Goal: Use online tool/utility

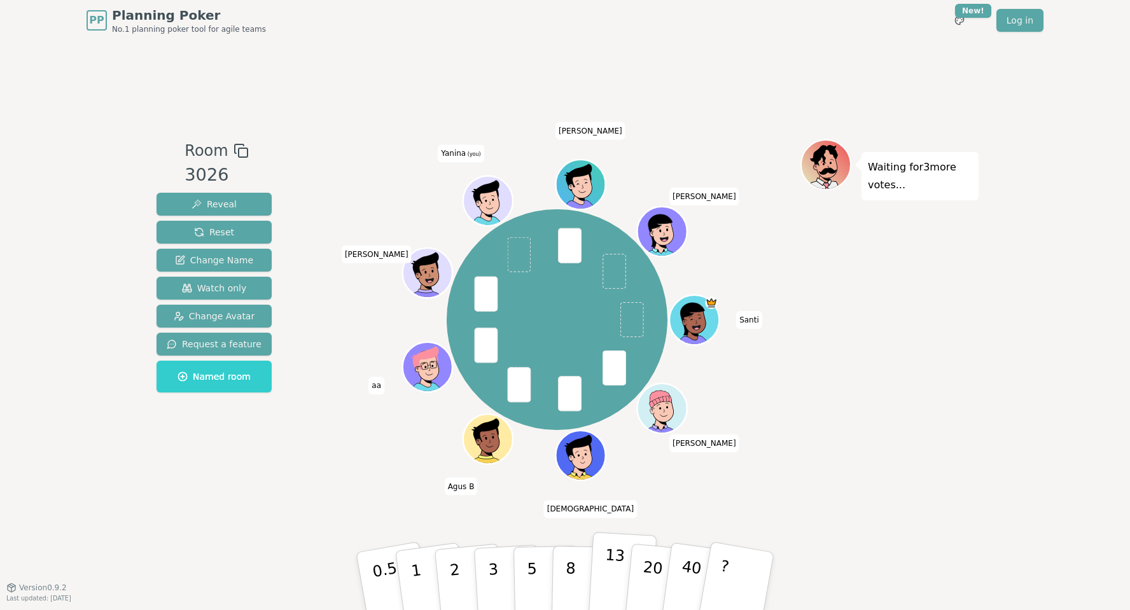
click at [615, 565] on p "13" at bounding box center [614, 581] width 24 height 70
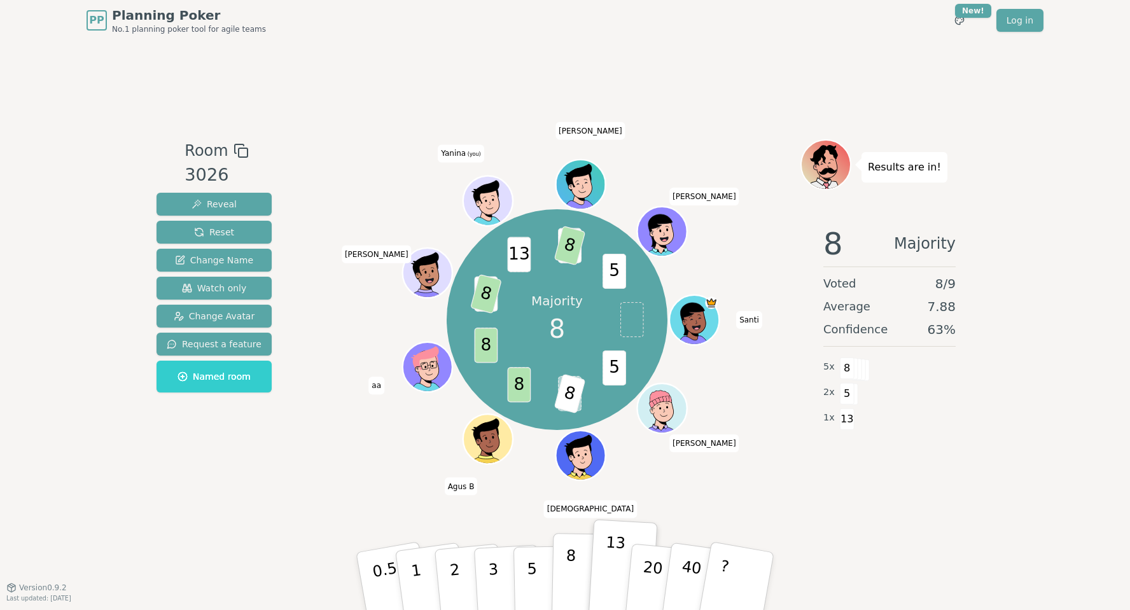
click at [568, 554] on p "8" at bounding box center [570, 581] width 11 height 69
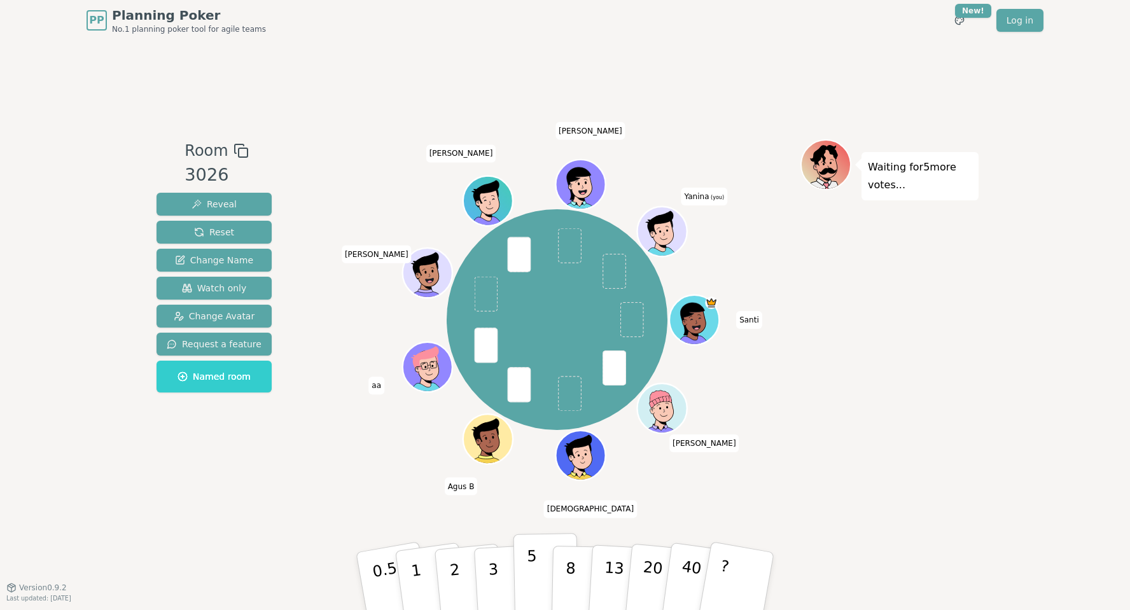
click at [529, 574] on p "5" at bounding box center [532, 581] width 11 height 69
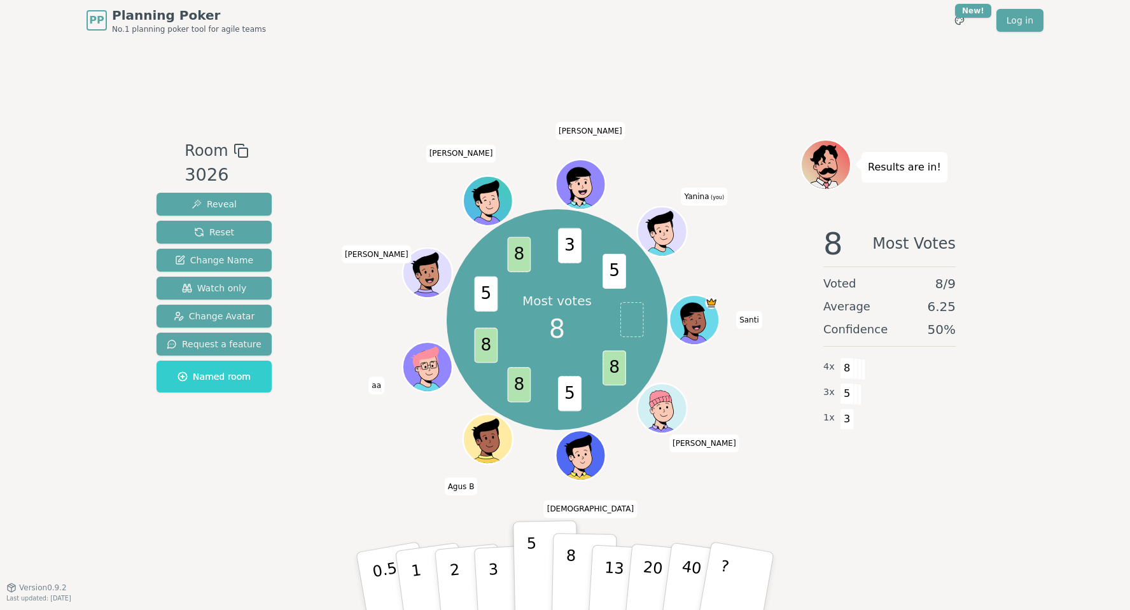
click at [573, 561] on p "8" at bounding box center [570, 581] width 11 height 69
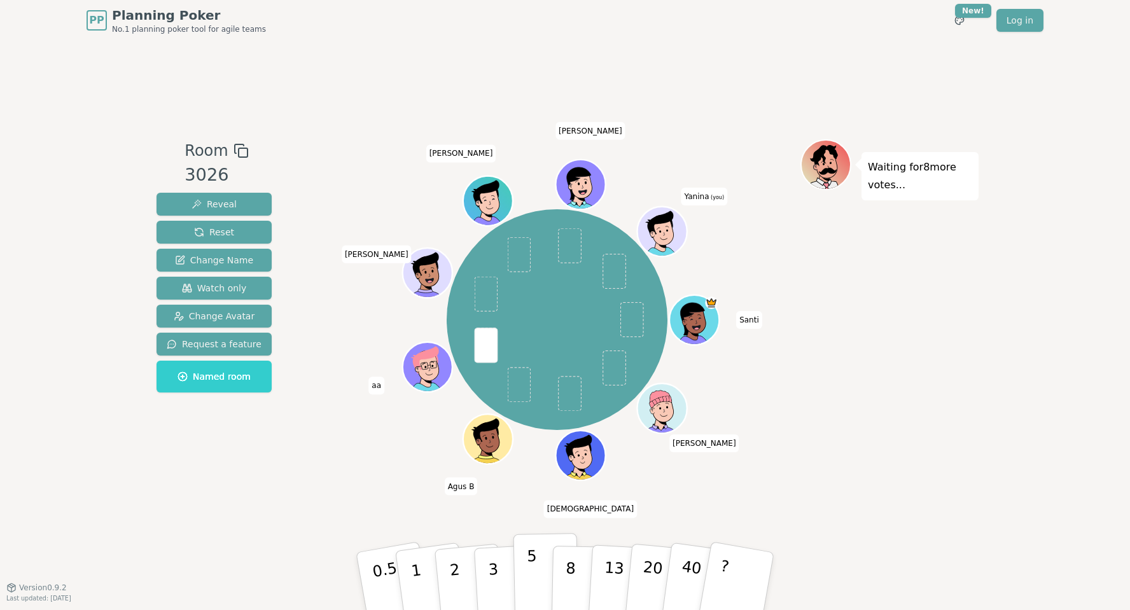
click at [540, 580] on button "5" at bounding box center [547, 581] width 66 height 97
click at [534, 572] on p "5" at bounding box center [532, 581] width 11 height 69
click at [491, 563] on p "3" at bounding box center [495, 582] width 14 height 69
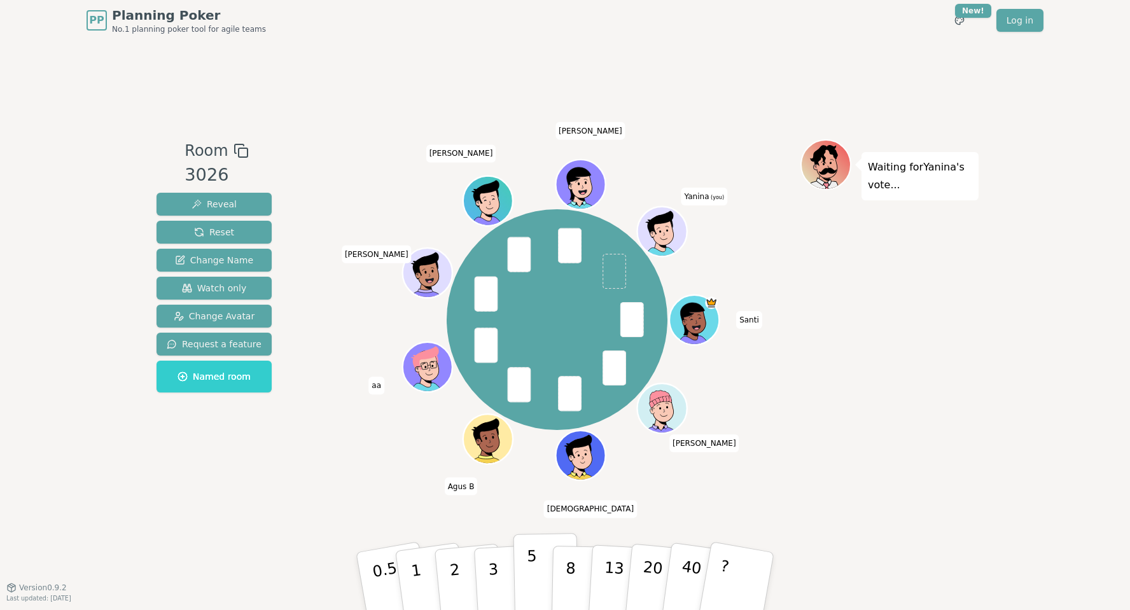
click at [529, 580] on p "5" at bounding box center [532, 581] width 11 height 69
